Goal: Information Seeking & Learning: Learn about a topic

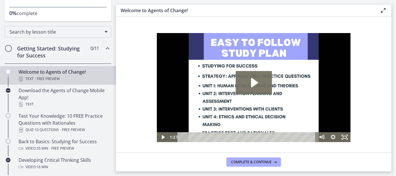
scroll to position [79, 0]
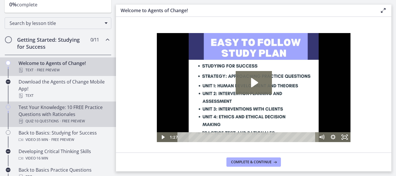
click at [59, 118] on span "· 10 Questions" at bounding box center [46, 121] width 25 height 7
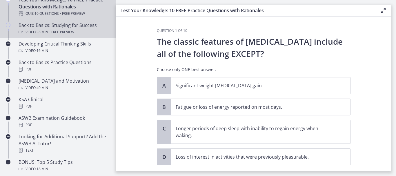
scroll to position [191, 0]
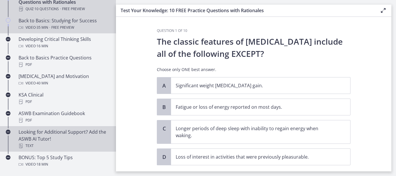
click at [87, 136] on div "Looking for Additional Support? Add the ASWB AI Tutor! Text" at bounding box center [64, 139] width 91 height 21
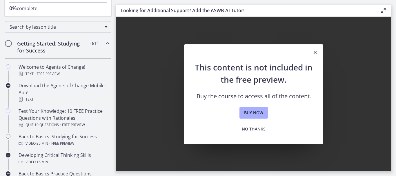
scroll to position [79, 0]
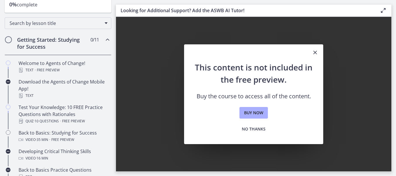
click at [315, 53] on icon "Close" at bounding box center [315, 52] width 7 height 7
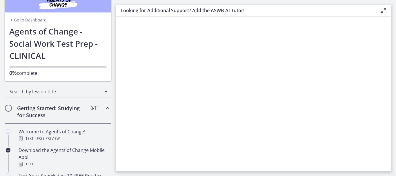
scroll to position [0, 0]
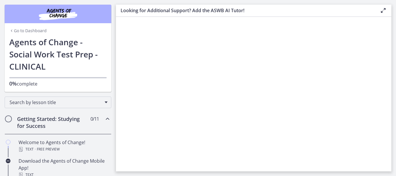
click at [62, 15] on img "Chapters" at bounding box center [58, 14] width 70 height 14
